Goal: Task Accomplishment & Management: Manage account settings

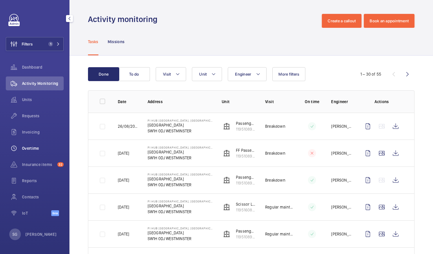
click at [20, 144] on wm-front-icon-button at bounding box center [14, 148] width 16 height 14
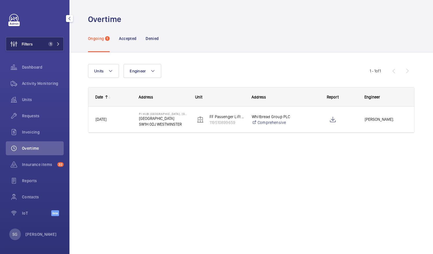
click at [54, 46] on span "1" at bounding box center [53, 44] width 14 height 5
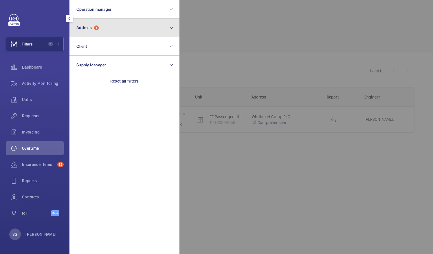
click at [156, 27] on button "Address 1" at bounding box center [125, 28] width 110 height 19
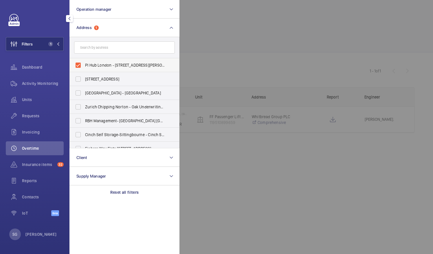
click at [79, 66] on label "PI Hub London - [STREET_ADDRESS][PERSON_NAME]" at bounding box center [120, 65] width 101 height 14
click at [79, 66] on input "PI Hub London - [STREET_ADDRESS][PERSON_NAME]" at bounding box center [78, 65] width 12 height 12
checkbox input "false"
click at [263, 19] on div at bounding box center [396, 127] width 433 height 254
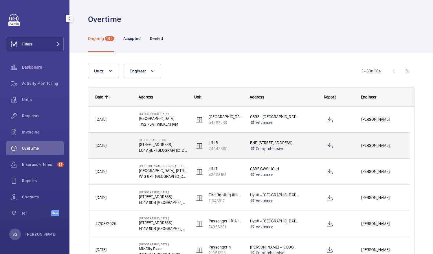
click at [167, 148] on p "EC4V 4BF [GEOGRAPHIC_DATA]" at bounding box center [163, 150] width 48 height 6
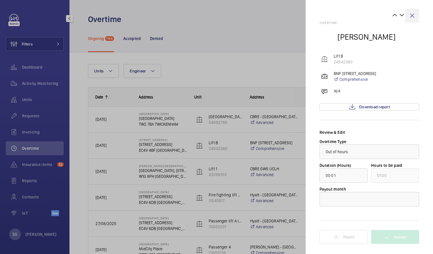
click at [415, 12] on wm-front-icon-button at bounding box center [413, 16] width 14 height 14
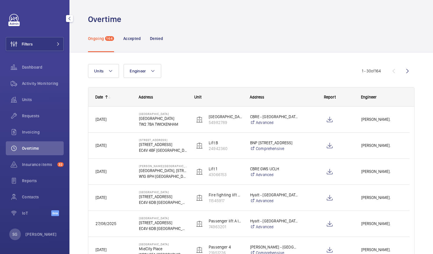
click at [104, 96] on mat-icon at bounding box center [106, 97] width 5 height 5
click at [111, 96] on mat-icon at bounding box center [109, 97] width 5 height 5
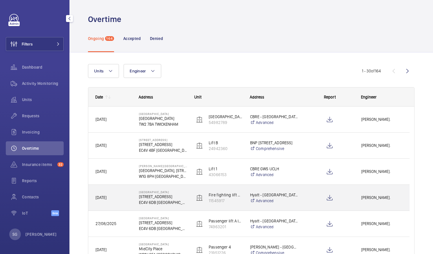
click at [165, 202] on p "EC4V 6DB [GEOGRAPHIC_DATA]" at bounding box center [163, 203] width 48 height 6
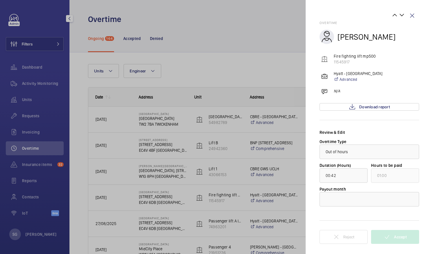
click at [211, 56] on div at bounding box center [216, 127] width 433 height 254
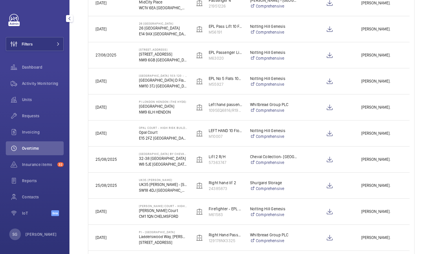
scroll to position [338, 0]
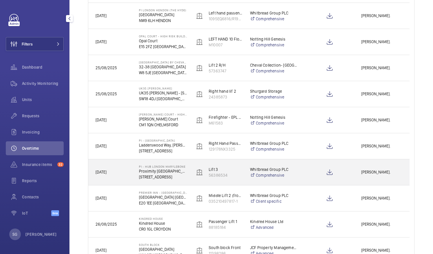
click at [107, 172] on span "[DATE]" at bounding box center [101, 172] width 11 height 5
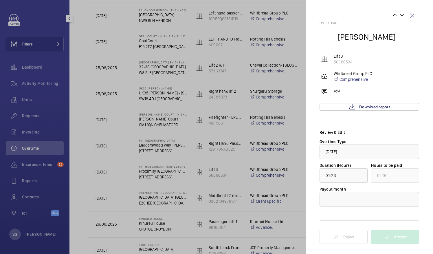
click at [420, 62] on mat-sidenav "Overtime [PERSON_NAME] Lift 3 56386534 Whitbread Group PLC Comprehensive N/A Do…" at bounding box center [369, 127] width 127 height 254
click at [415, 18] on wm-front-icon-button at bounding box center [413, 16] width 14 height 14
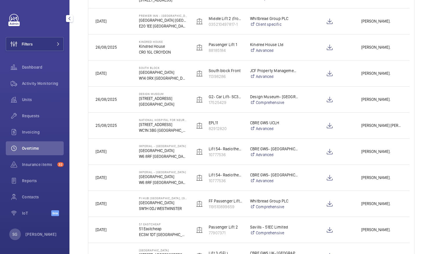
scroll to position [556, 0]
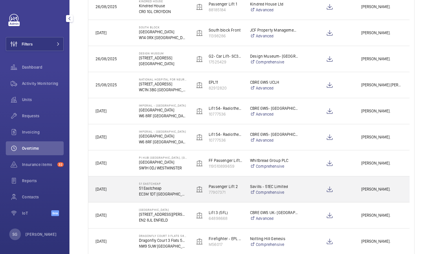
click at [165, 186] on p "51 Eastcheap" at bounding box center [163, 188] width 48 height 6
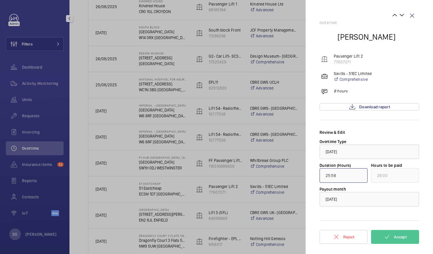
click at [348, 178] on input "25:58" at bounding box center [344, 175] width 48 height 14
type input "08:58"
type input "09:00"
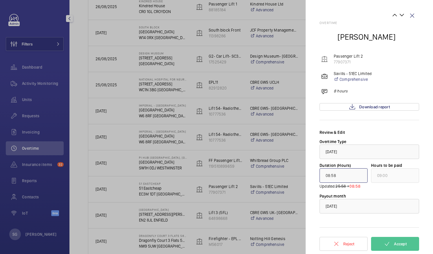
type input "08:00"
click at [392, 238] on button "Accept" at bounding box center [395, 244] width 48 height 14
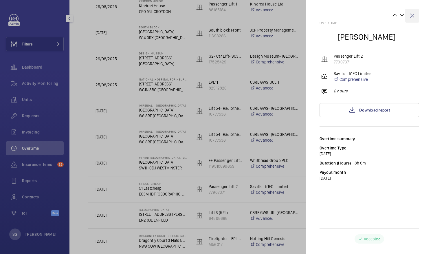
click at [411, 12] on wm-front-icon-button at bounding box center [413, 16] width 14 height 14
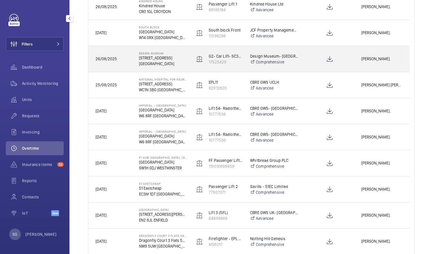
click at [178, 61] on p "[GEOGRAPHIC_DATA]" at bounding box center [163, 64] width 48 height 6
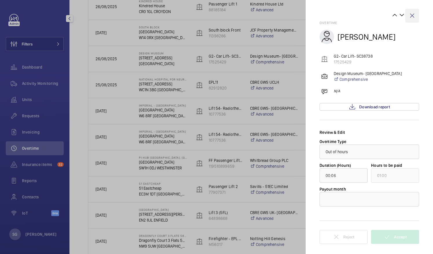
click at [415, 15] on wm-front-icon-button at bounding box center [413, 16] width 14 height 14
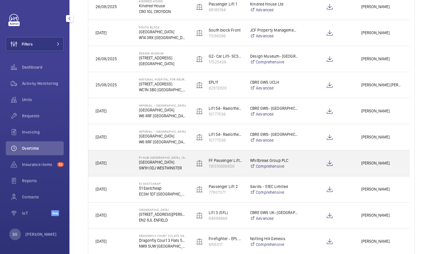
click at [178, 166] on p "SW1H 0DJ WESTMINSTER" at bounding box center [163, 168] width 48 height 6
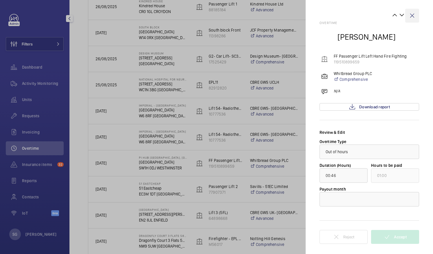
click at [415, 14] on wm-front-icon-button at bounding box center [413, 16] width 14 height 14
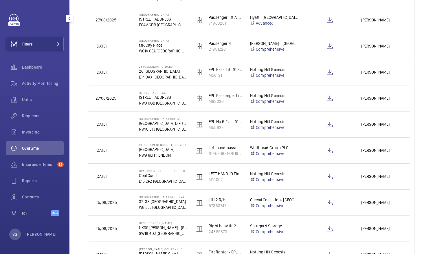
scroll to position [207, 0]
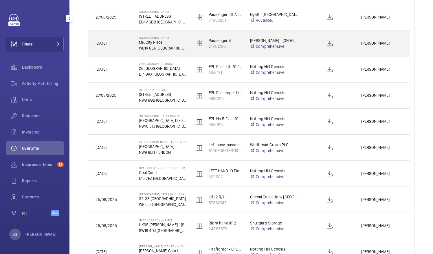
click at [145, 42] on p "MidCity Place" at bounding box center [163, 42] width 48 height 6
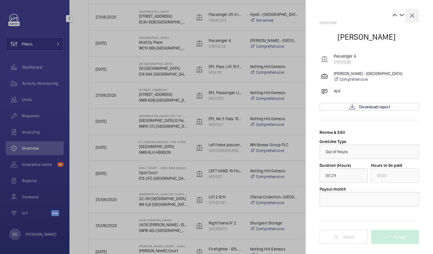
click at [413, 16] on wm-front-icon-button at bounding box center [413, 16] width 14 height 14
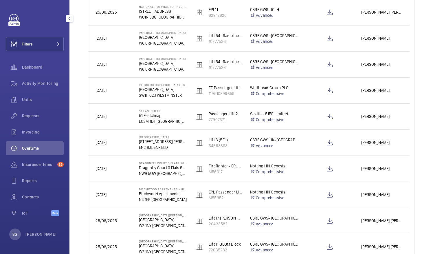
scroll to position [663, 0]
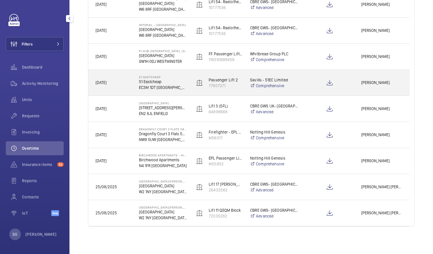
click at [173, 78] on p "51 Eastcheap" at bounding box center [163, 76] width 48 height 3
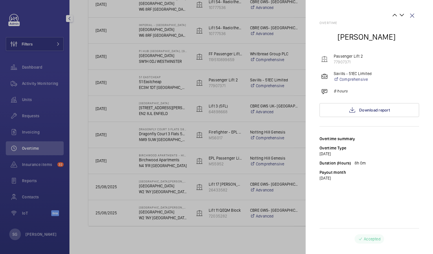
click at [169, 140] on div at bounding box center [216, 127] width 433 height 254
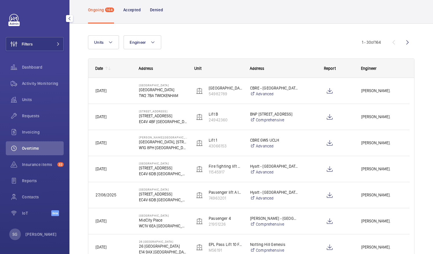
scroll to position [28, 0]
click at [401, 42] on wm-front-icon-button at bounding box center [408, 43] width 14 height 14
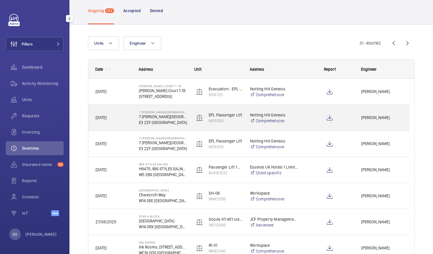
click at [156, 119] on p "7 [PERSON_NAME][GEOGRAPHIC_DATA]" at bounding box center [163, 117] width 48 height 6
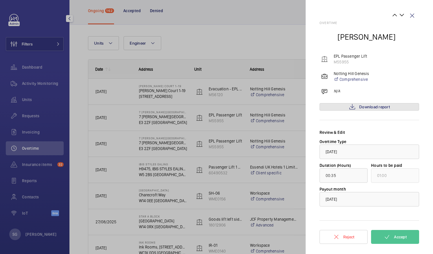
click at [369, 105] on span "Download report" at bounding box center [375, 107] width 31 height 5
click at [360, 107] on span "Download report" at bounding box center [375, 107] width 31 height 5
click at [414, 17] on wm-front-icon-button at bounding box center [413, 16] width 14 height 14
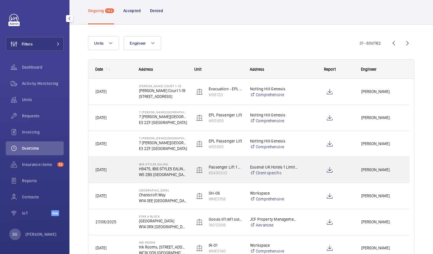
click at [307, 165] on div at bounding box center [330, 170] width 48 height 14
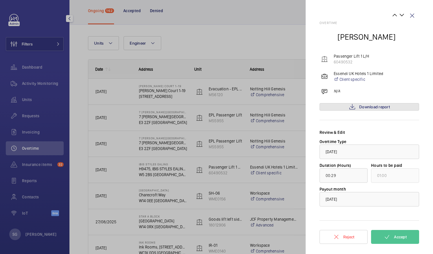
click at [365, 107] on span "Download report" at bounding box center [375, 107] width 31 height 5
click at [415, 15] on wm-front-icon-button at bounding box center [413, 16] width 14 height 14
